Goal: Find specific page/section: Find specific page/section

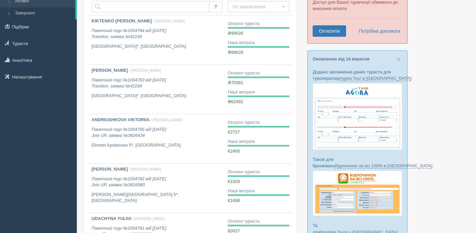
scroll to position [53, 0]
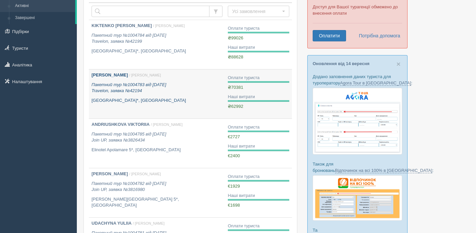
click at [123, 77] on b "[PERSON_NAME]" at bounding box center [109, 74] width 36 height 5
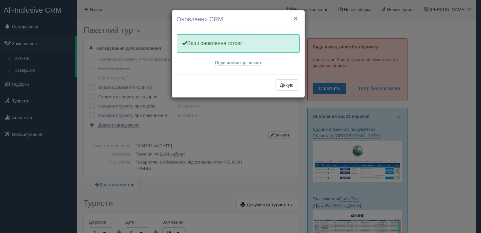
click at [296, 18] on button "×" at bounding box center [295, 18] width 4 height 7
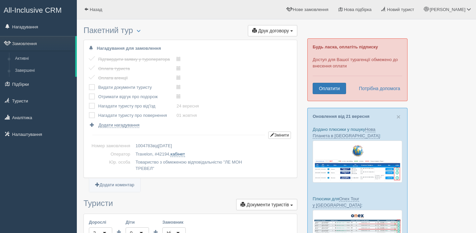
click at [185, 154] on link "кабінет" at bounding box center [177, 154] width 14 height 5
